Goal: Book appointment/travel/reservation

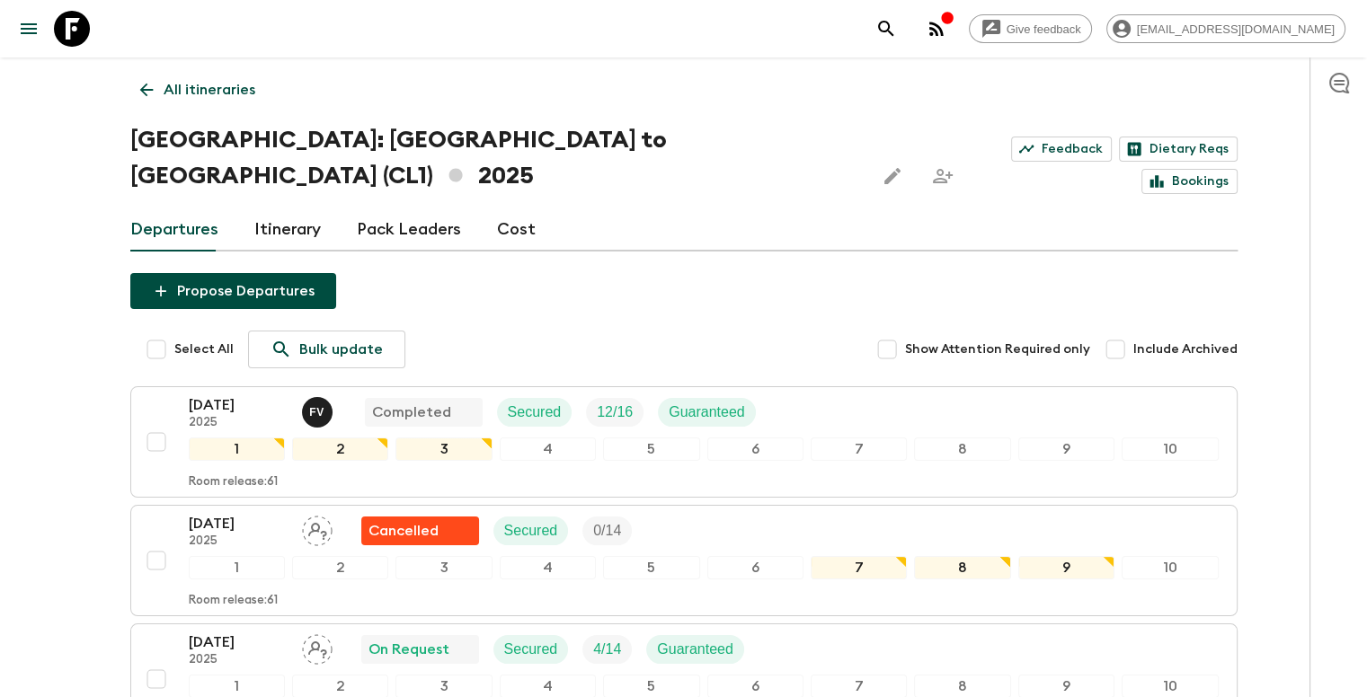
click at [149, 94] on icon at bounding box center [147, 90] width 20 height 20
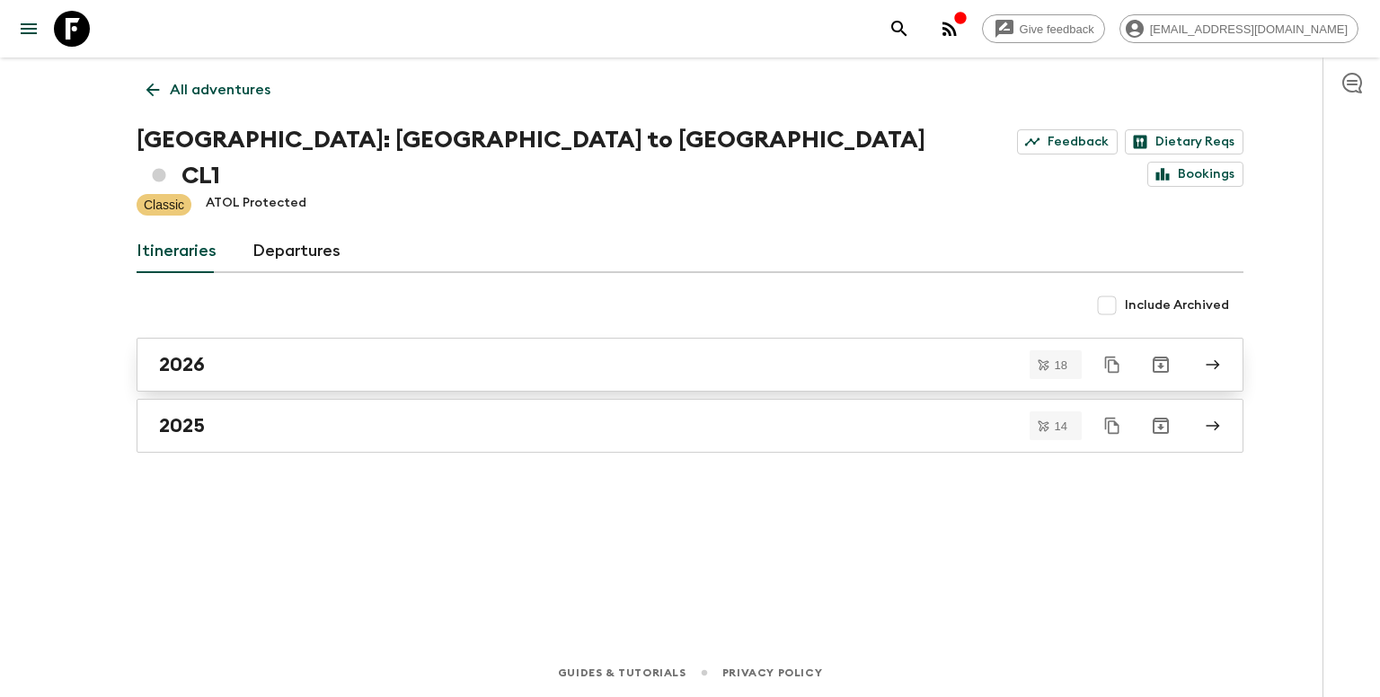
click at [335, 353] on div "2026" at bounding box center [673, 364] width 1028 height 23
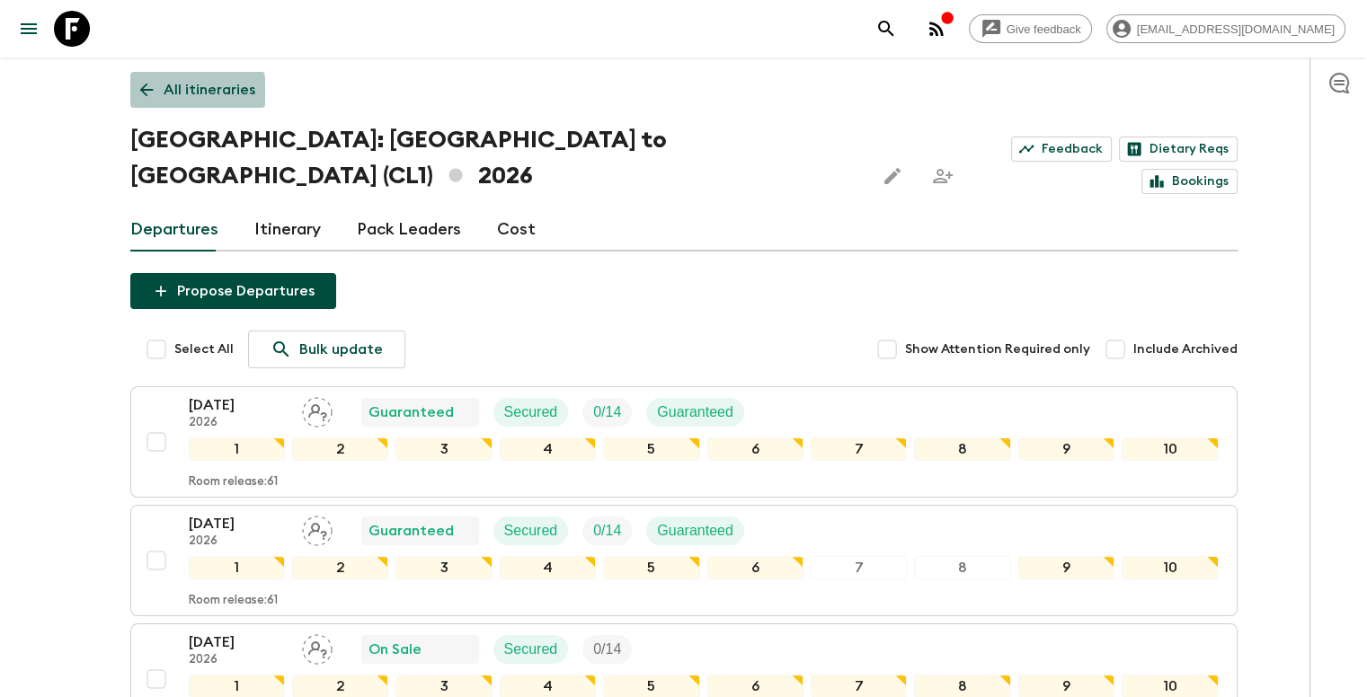
click at [142, 93] on icon at bounding box center [147, 90] width 20 height 20
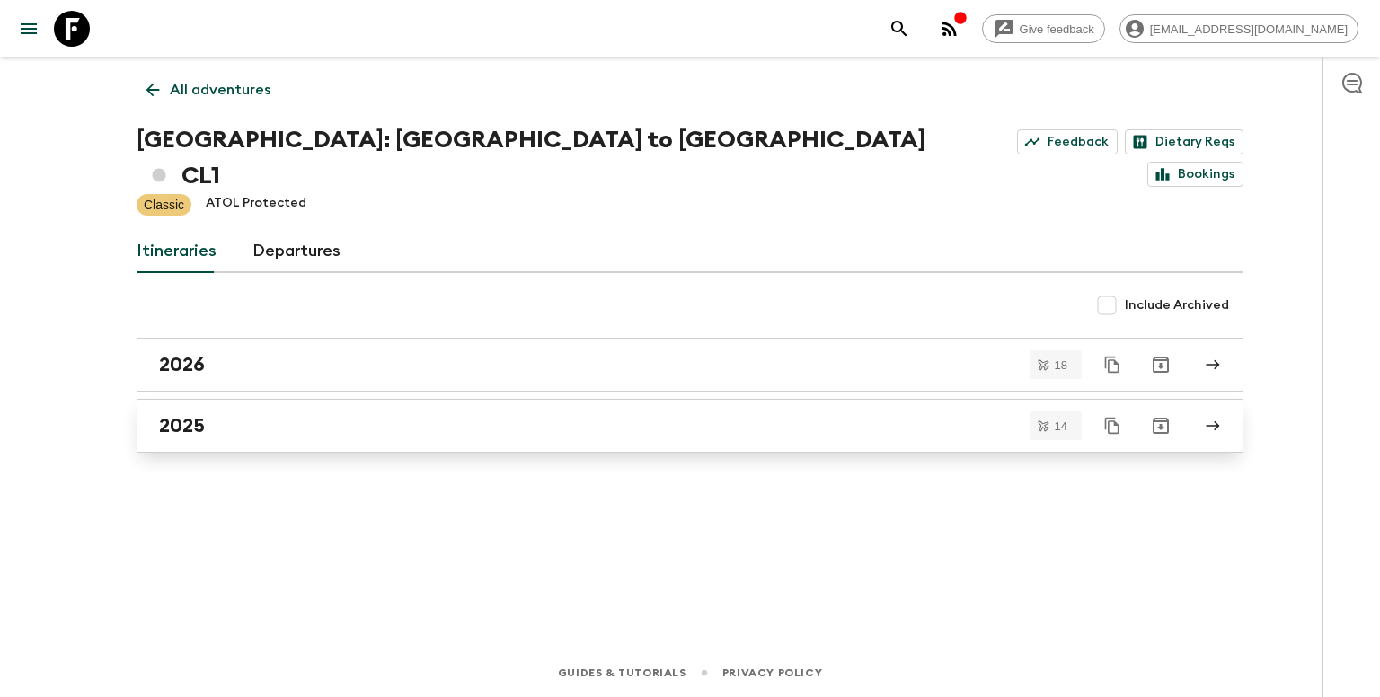
click at [257, 412] on link "2025" at bounding box center [690, 426] width 1107 height 54
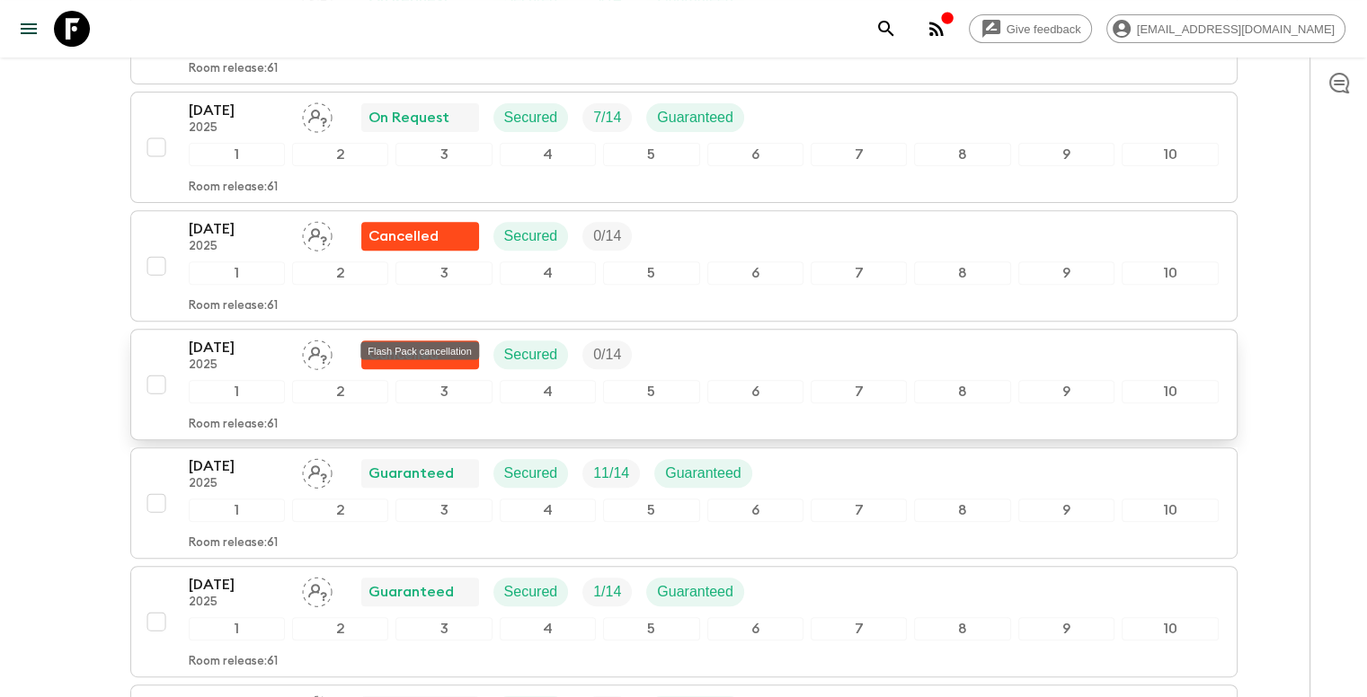
scroll to position [740, 0]
